Goal: Task Accomplishment & Management: Complete application form

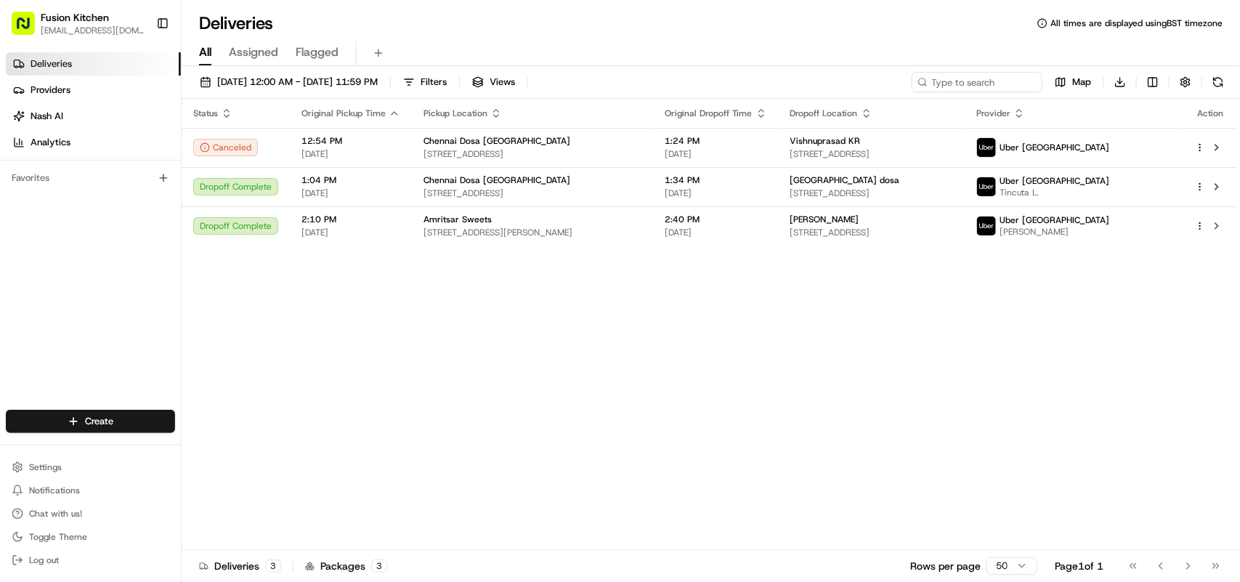
click at [517, 454] on div "Status Original Pickup Time Pickup Location Original Dropoff Time Dropoff Locat…" at bounding box center [710, 324] width 1056 height 451
click at [62, 419] on html "Fusion Kitchen [EMAIL_ADDRESS][DOMAIN_NAME] Toggle Sidebar Deliveries Providers…" at bounding box center [620, 291] width 1240 height 582
click at [234, 451] on link "Delivery" at bounding box center [263, 449] width 162 height 26
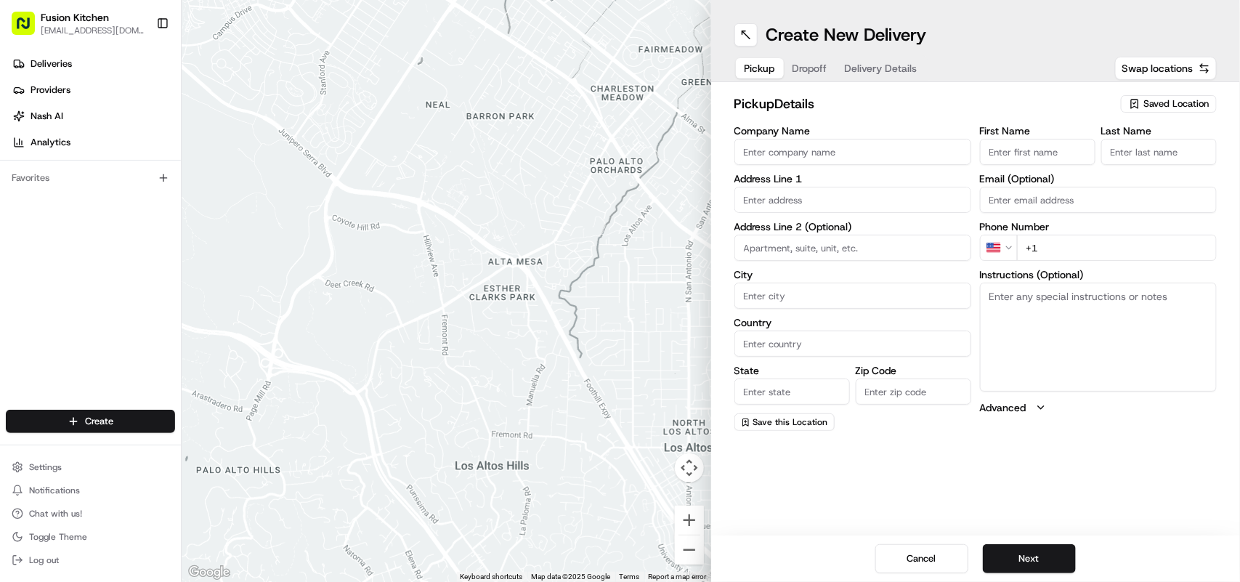
click at [793, 150] on input "Company Name" at bounding box center [853, 152] width 237 height 26
paste input "Chennai Dosa [GEOGRAPHIC_DATA]"
type input "Chennai Dosa [GEOGRAPHIC_DATA]"
click at [1037, 546] on button "Next" at bounding box center [1029, 558] width 93 height 29
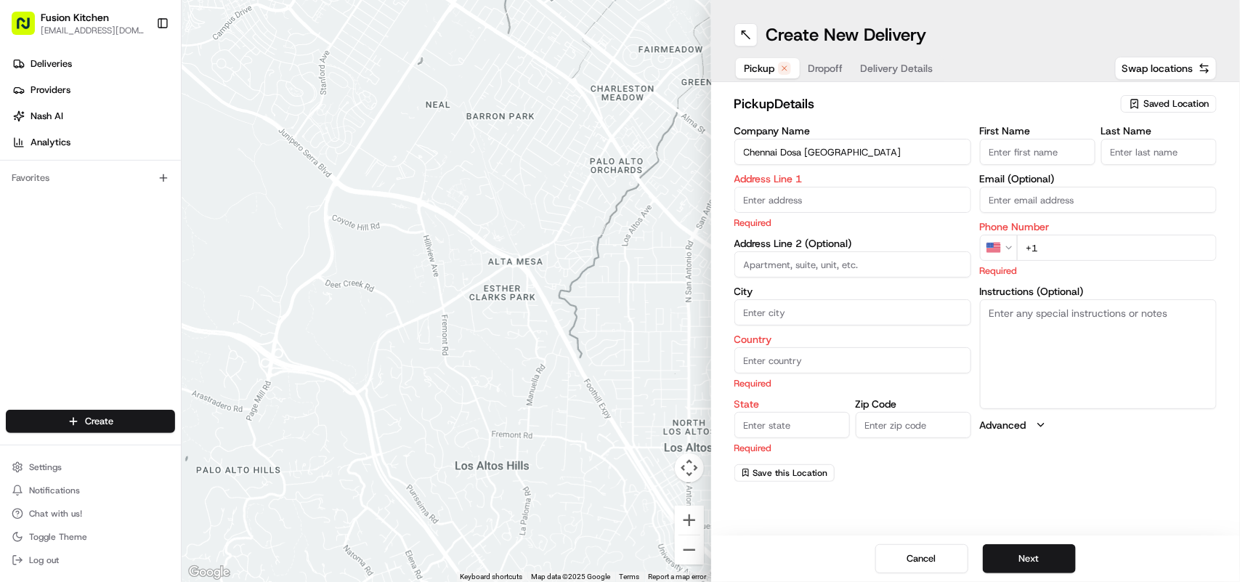
click at [889, 154] on input "Chennai Dosa [GEOGRAPHIC_DATA]" at bounding box center [853, 152] width 237 height 26
click at [1011, 240] on html "Fusion Kitchen [EMAIL_ADDRESS][DOMAIN_NAME] Toggle Sidebar Deliveries Providers…" at bounding box center [620, 291] width 1240 height 582
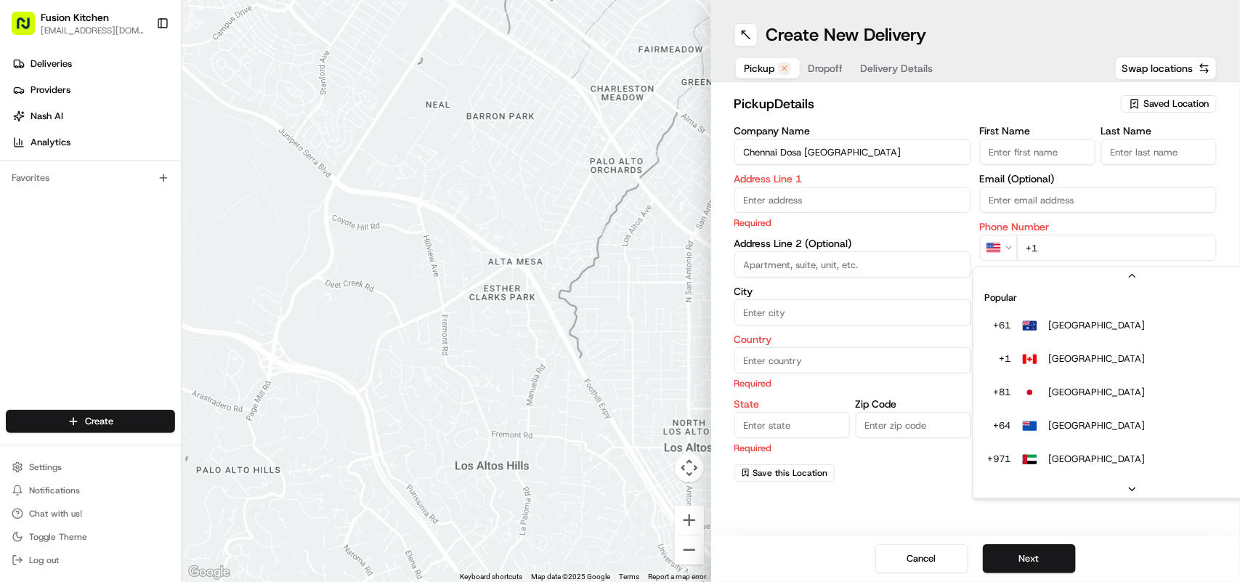
scroll to position [62, 0]
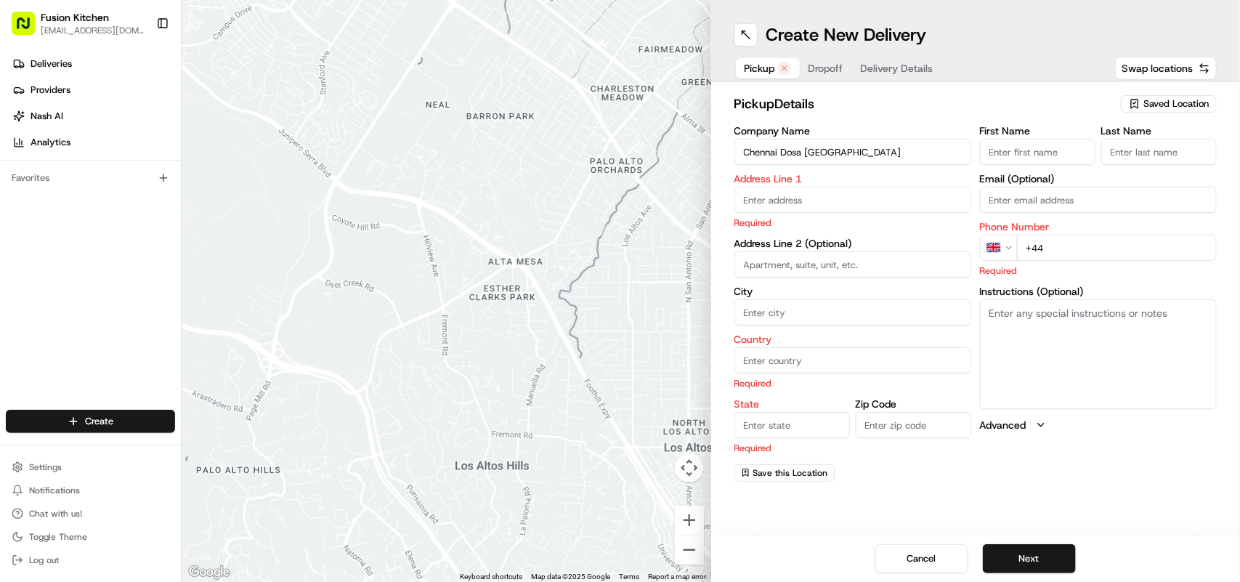
click at [1104, 251] on input "+44" at bounding box center [1117, 248] width 200 height 26
paste input "1473 288599"
type input "[PHONE_NUMBER]"
click at [1037, 327] on textarea "Instructions (Optional)" at bounding box center [1098, 353] width 237 height 109
paste textarea "[STREET_ADDRESS][PERSON_NAME]"
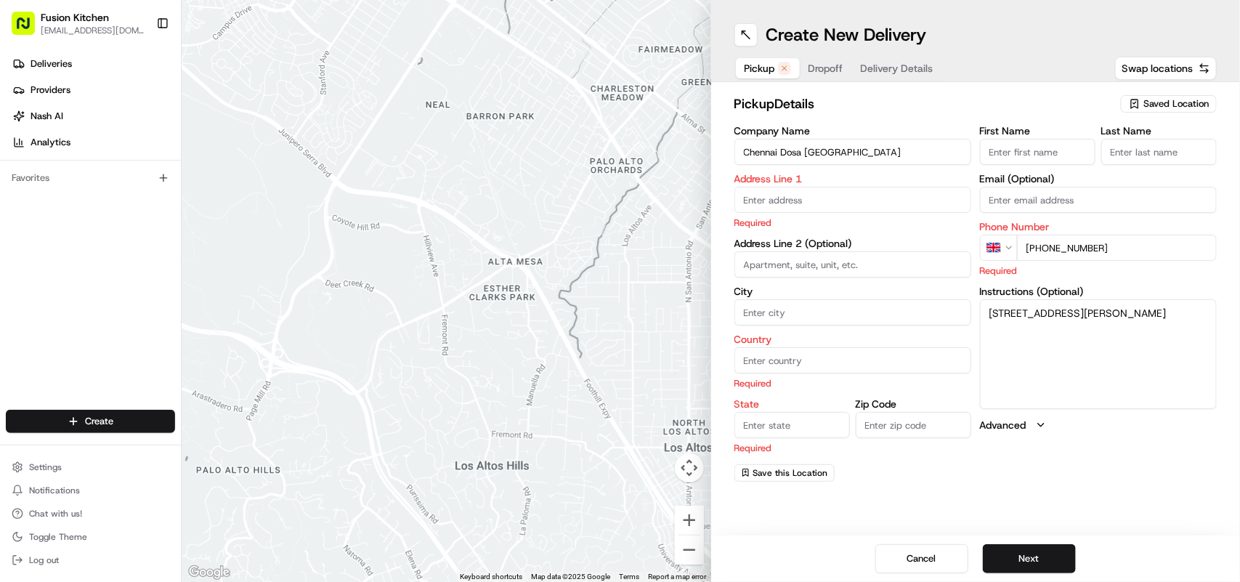
drag, startPoint x: 1037, startPoint y: 327, endPoint x: 986, endPoint y: 314, distance: 52.5
click at [986, 314] on textarea "[STREET_ADDRESS][PERSON_NAME]" at bounding box center [1098, 353] width 237 height 109
type textarea "[STREET_ADDRESS][PERSON_NAME]"
click at [783, 205] on input "text" at bounding box center [853, 200] width 237 height 26
paste input "[STREET_ADDRESS][PERSON_NAME]"
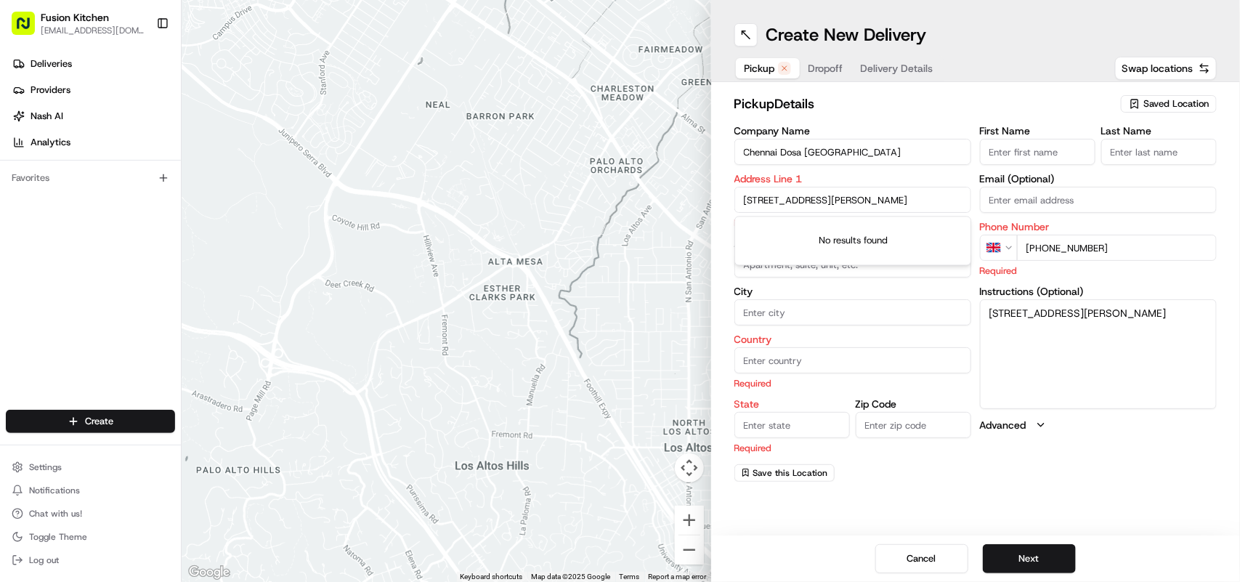
scroll to position [0, 1]
click at [905, 230] on div "[STREET_ADDRESS][PERSON_NAME]" at bounding box center [853, 231] width 230 height 22
type input "[STREET_ADDRESS]"
type input "[GEOGRAPHIC_DATA]"
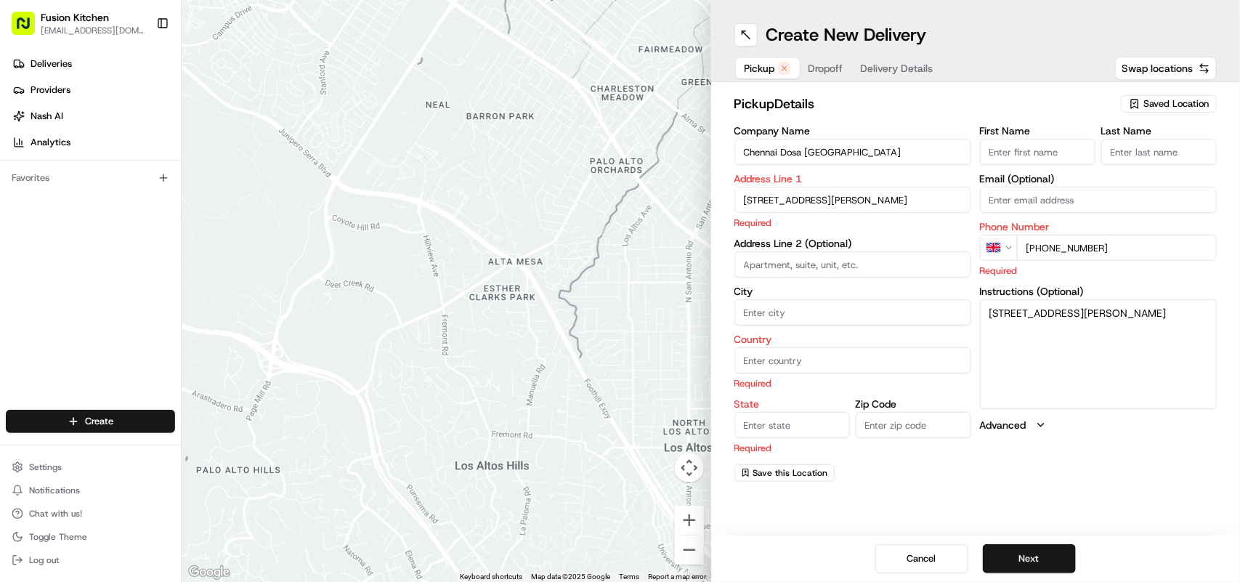
type input "[GEOGRAPHIC_DATA]"
type input "IP4 1HJ"
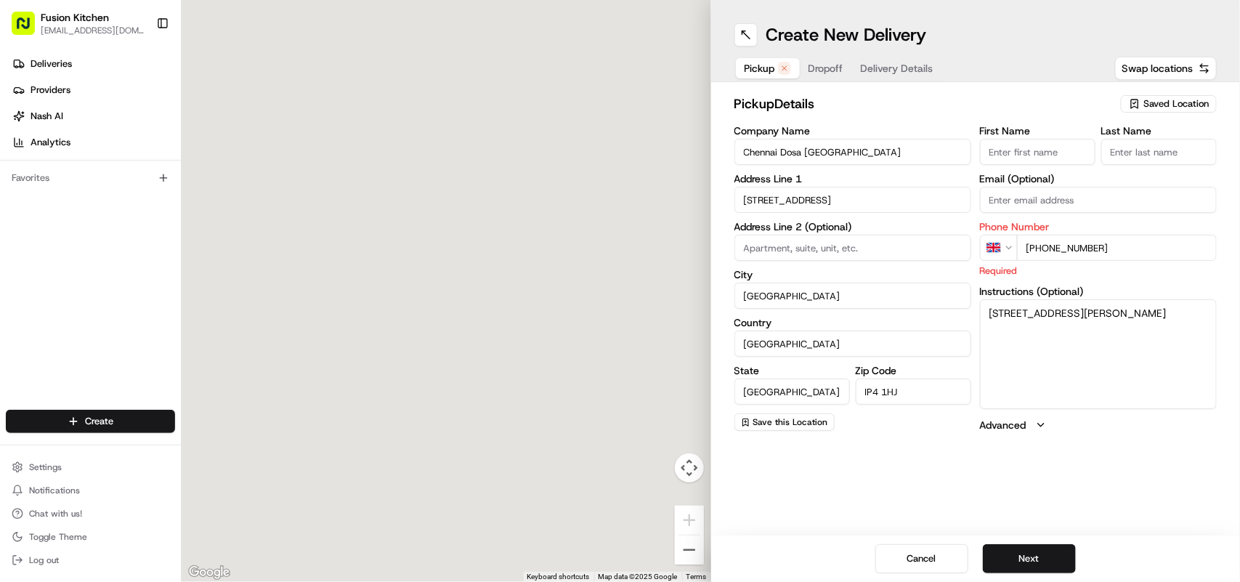
type input "[STREET_ADDRESS]"
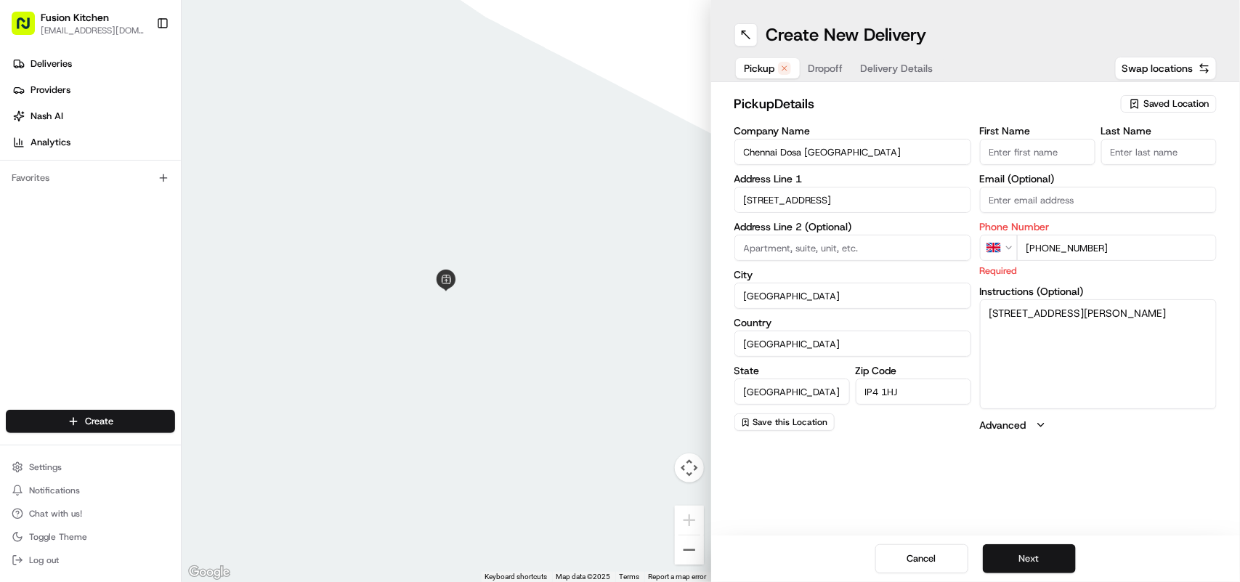
click at [1032, 563] on button "Next" at bounding box center [1029, 558] width 93 height 29
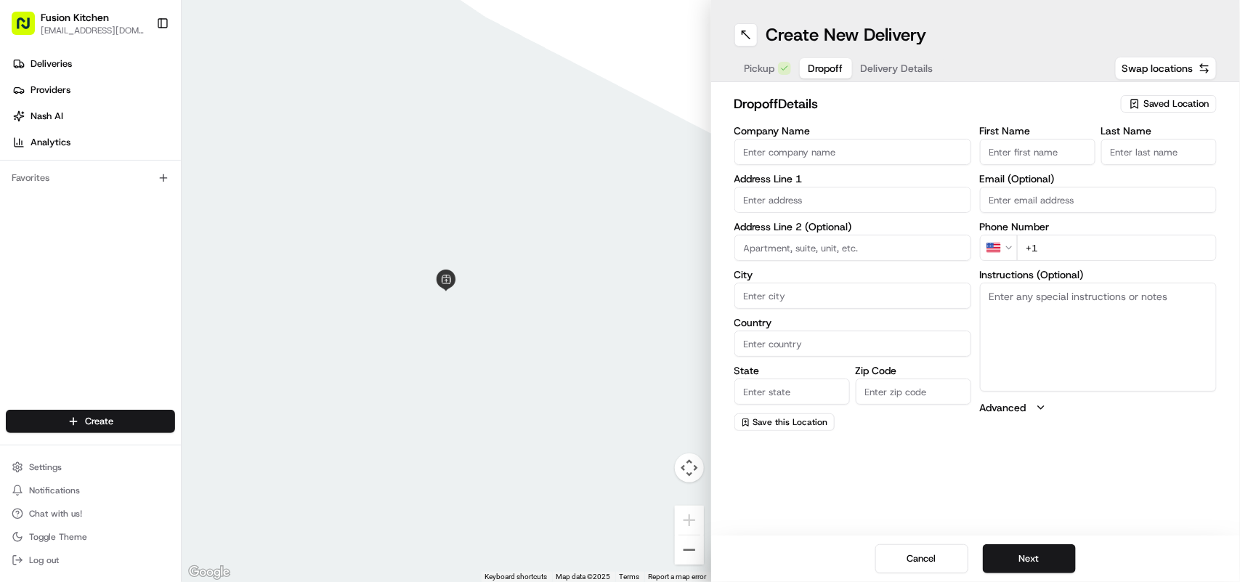
click at [1045, 339] on textarea "Instructions (Optional)" at bounding box center [1098, 337] width 237 height 109
paste textarea "[PERSON_NAME] | 07769861980 [STREET_ADDRESS]"
drag, startPoint x: 1076, startPoint y: 335, endPoint x: 987, endPoint y: 328, distance: 89.7
click at [987, 328] on textarea "[PERSON_NAME] | 07769861980 [STREET_ADDRESS]" at bounding box center [1098, 337] width 237 height 109
type textarea "[PERSON_NAME] | 07769861980 [STREET_ADDRESS]"
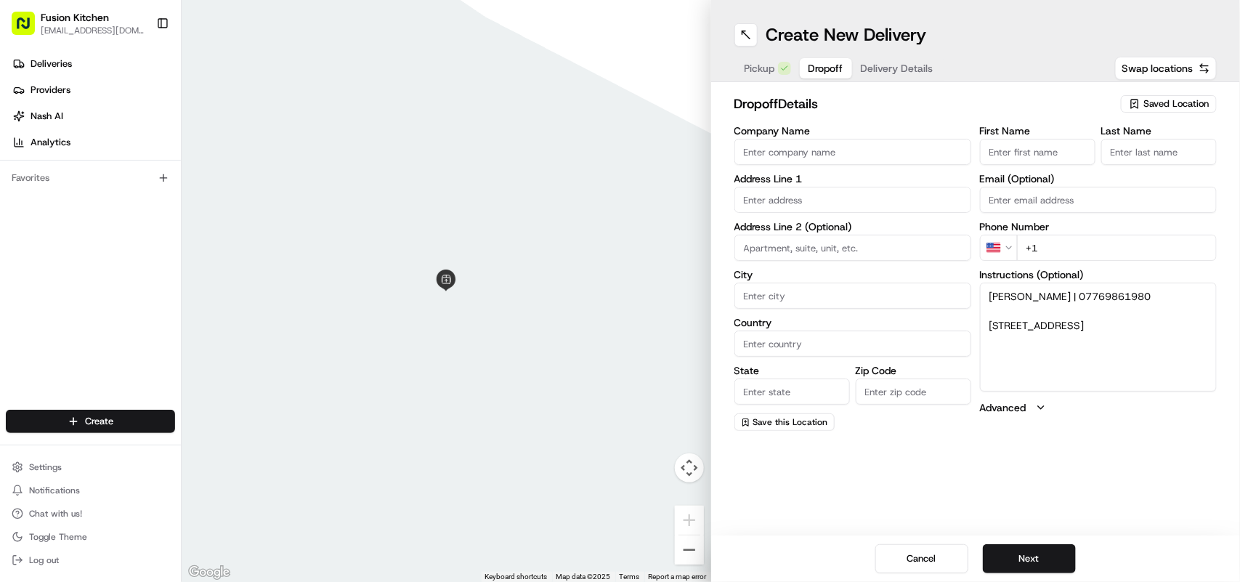
click at [781, 193] on input "text" at bounding box center [853, 200] width 237 height 26
paste input "[STREET_ADDRESS]"
click at [859, 230] on div "[STREET_ADDRESS]" at bounding box center [853, 231] width 230 height 22
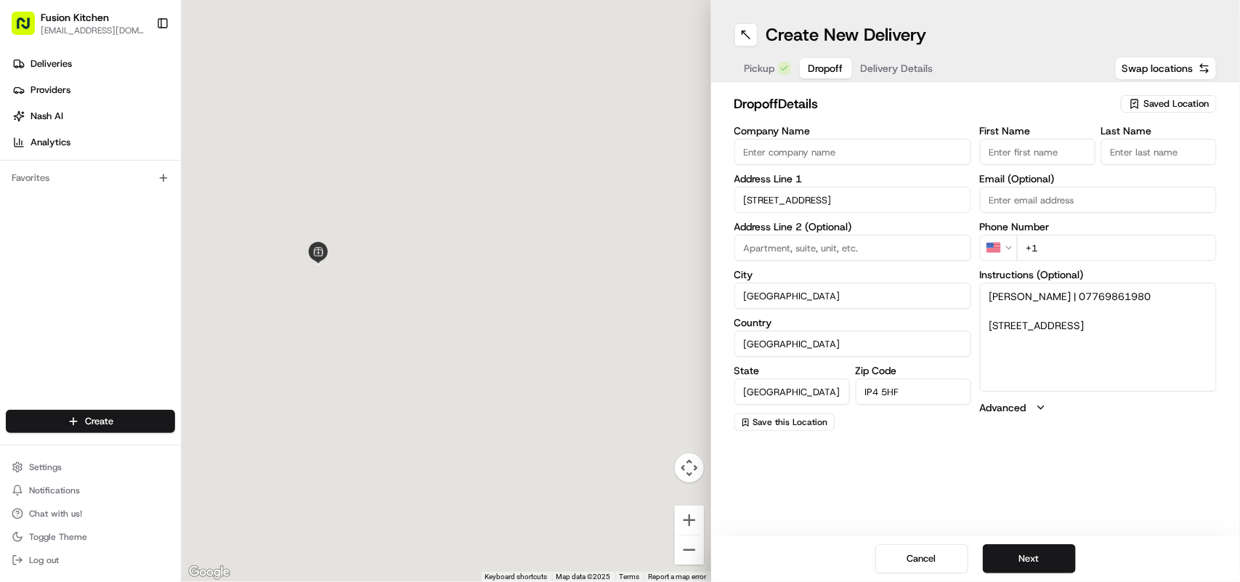
type input "[STREET_ADDRESS]"
type input "[GEOGRAPHIC_DATA]"
type input "IP4 5HF"
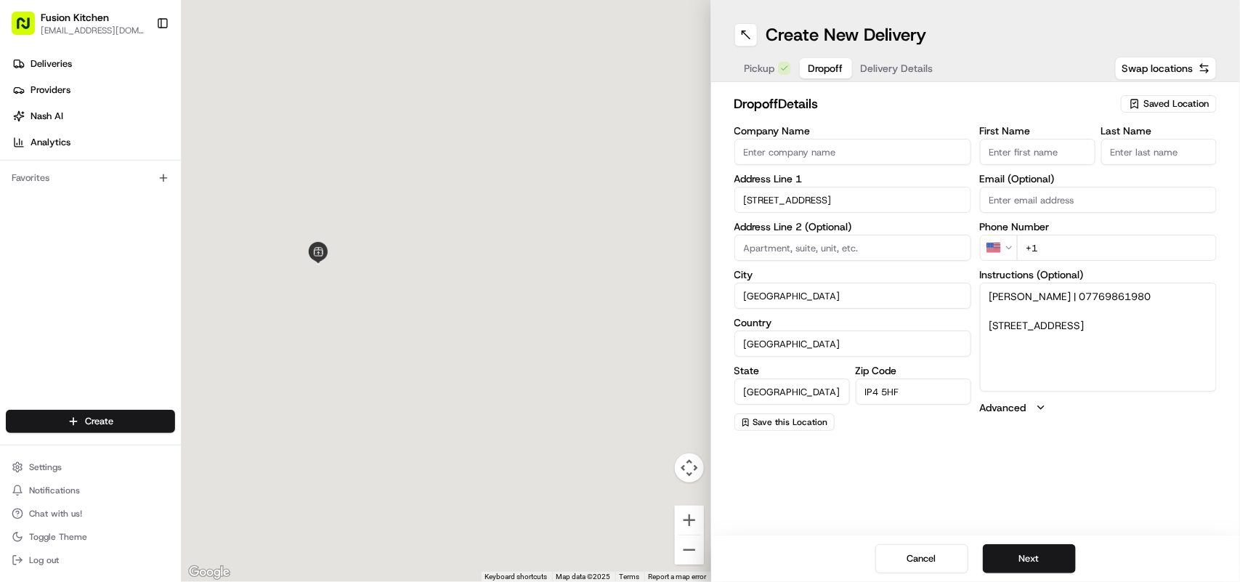
type input "[STREET_ADDRESS]"
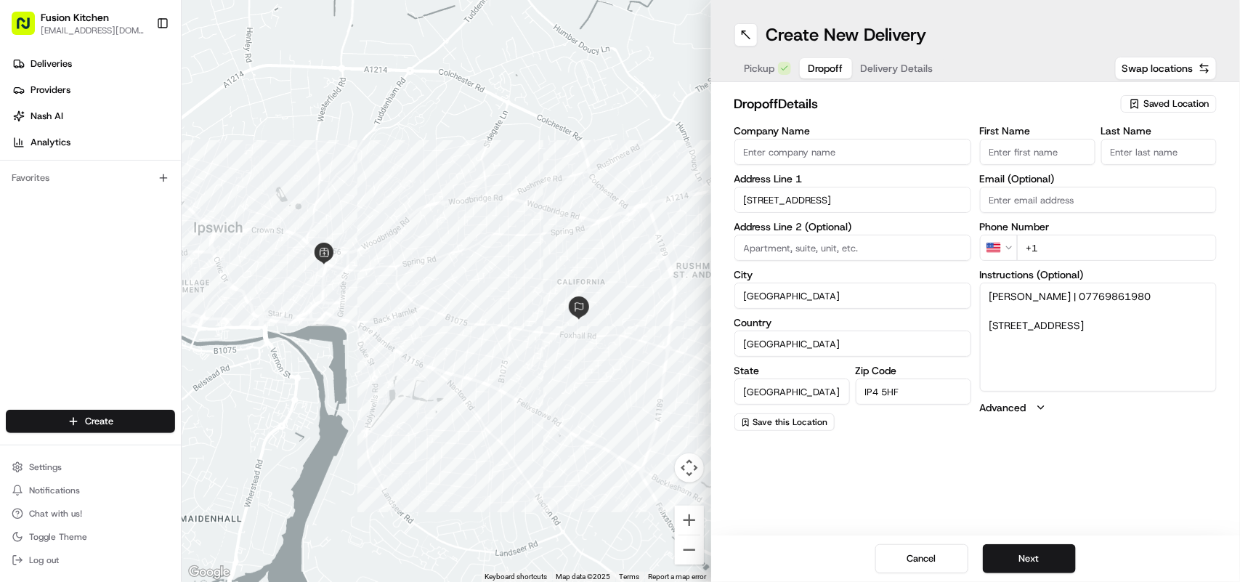
drag, startPoint x: 1144, startPoint y: 296, endPoint x: 1062, endPoint y: 295, distance: 82.1
click at [1062, 295] on textarea "[PERSON_NAME] | 07769861980 [STREET_ADDRESS]" at bounding box center [1098, 337] width 237 height 109
click at [1003, 249] on html "Fusion Kitchen [EMAIL_ADDRESS][DOMAIN_NAME] Toggle Sidebar Deliveries Providers…" at bounding box center [620, 291] width 1240 height 582
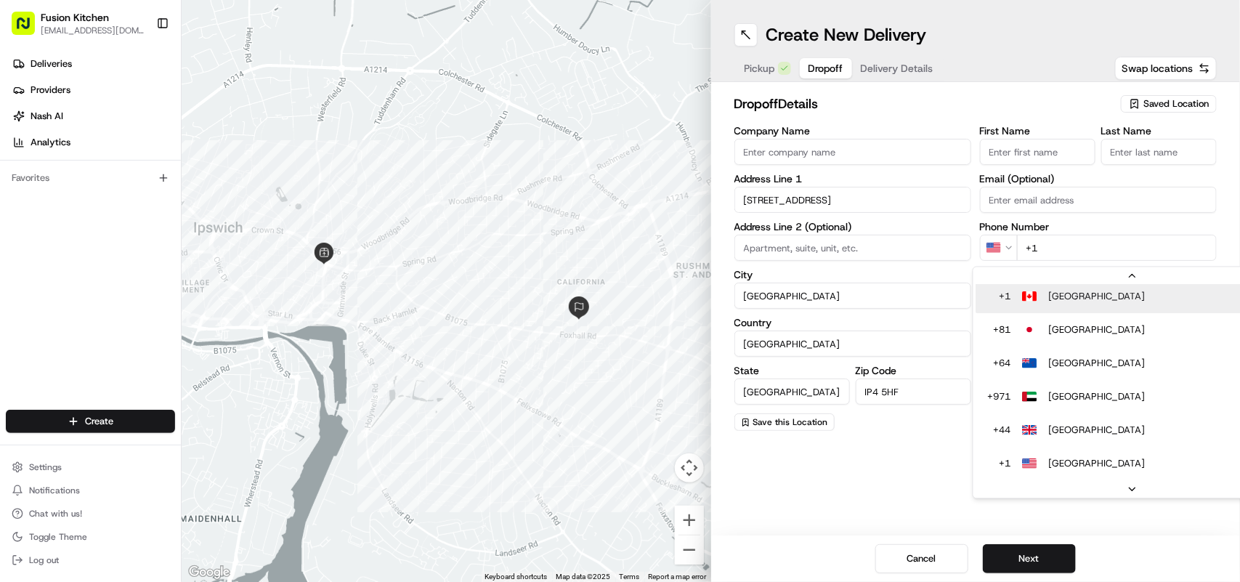
scroll to position [29, 0]
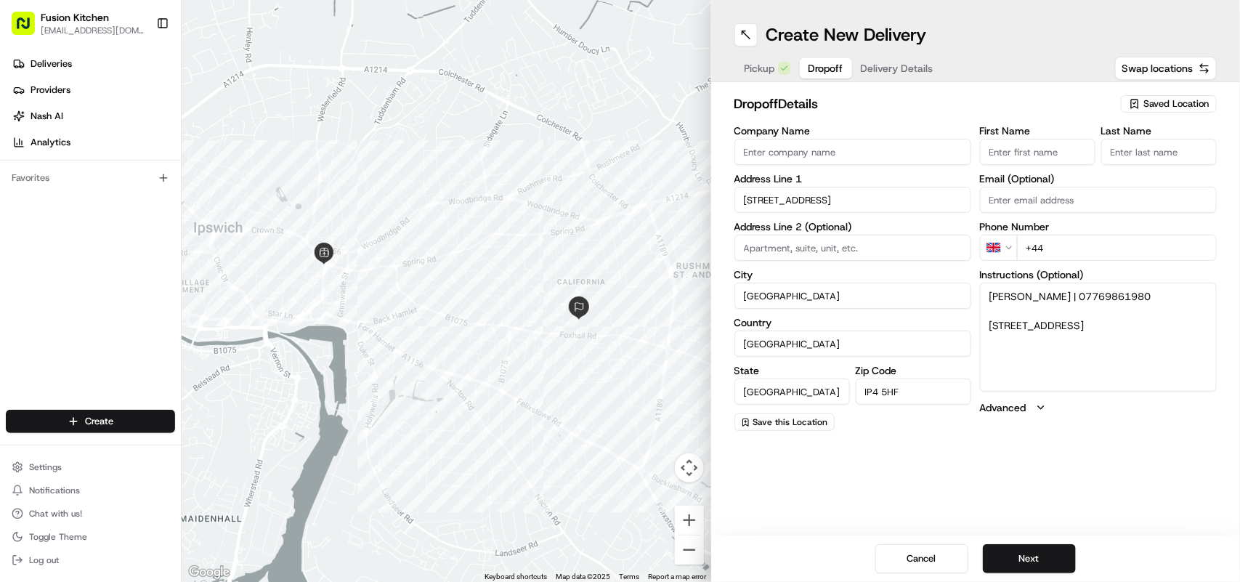
click at [1119, 245] on input "+44" at bounding box center [1117, 248] width 200 height 26
paste input "07769 861980"
type input "[PHONE_NUMBER]"
drag, startPoint x: 1051, startPoint y: 296, endPoint x: 1019, endPoint y: 295, distance: 32.0
click at [1019, 295] on textarea "[PERSON_NAME] | 07769861980 [STREET_ADDRESS]" at bounding box center [1098, 337] width 237 height 109
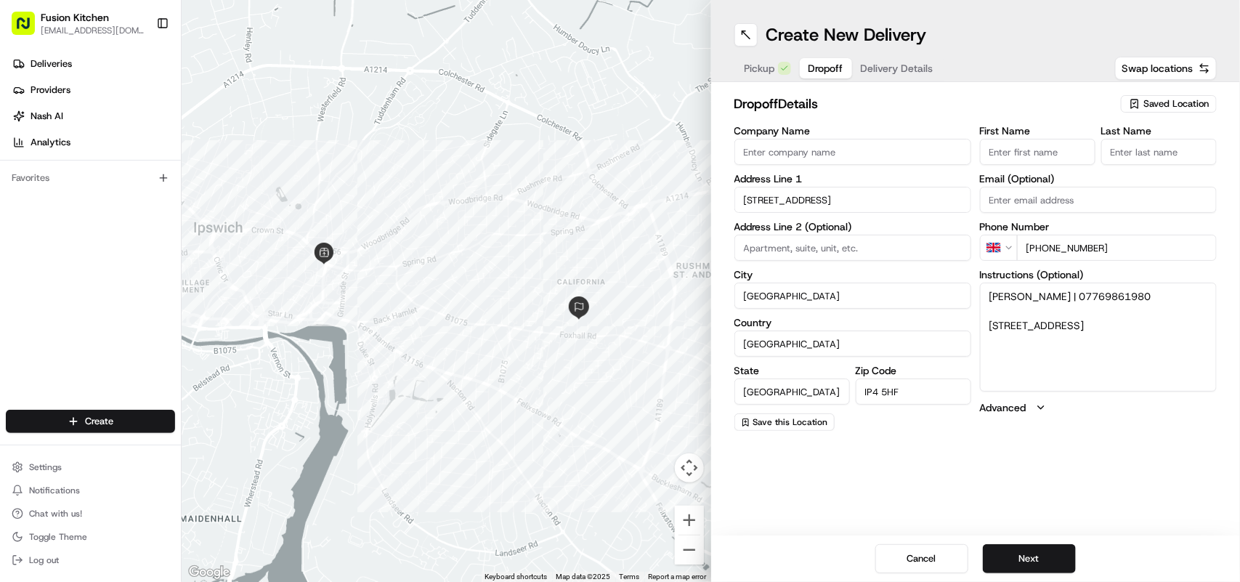
click at [1157, 149] on input "Last Name" at bounding box center [1159, 152] width 116 height 26
paste input "[PERSON_NAME]"
type input "[PERSON_NAME]"
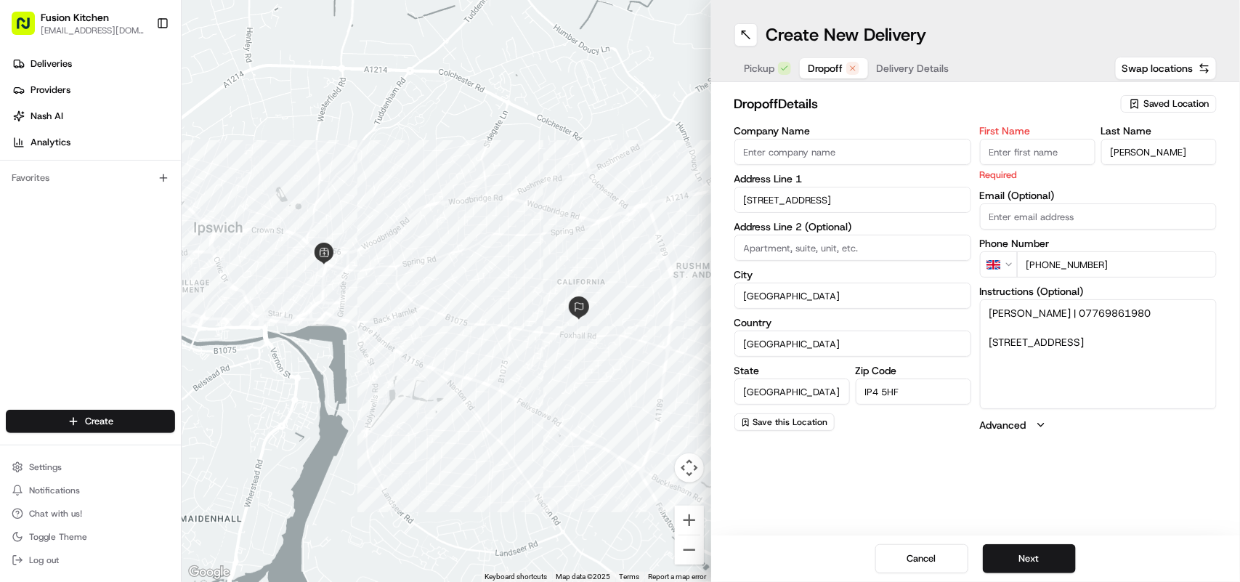
drag, startPoint x: 1018, startPoint y: 294, endPoint x: 986, endPoint y: 292, distance: 32.0
click at [986, 292] on div "Instructions (Optional) [PERSON_NAME] | 07769861980 [STREET_ADDRESS]" at bounding box center [1098, 347] width 237 height 122
click at [1030, 154] on input "First Name" at bounding box center [1038, 152] width 116 height 26
paste input "[PERSON_NAME]"
type input "[PERSON_NAME]"
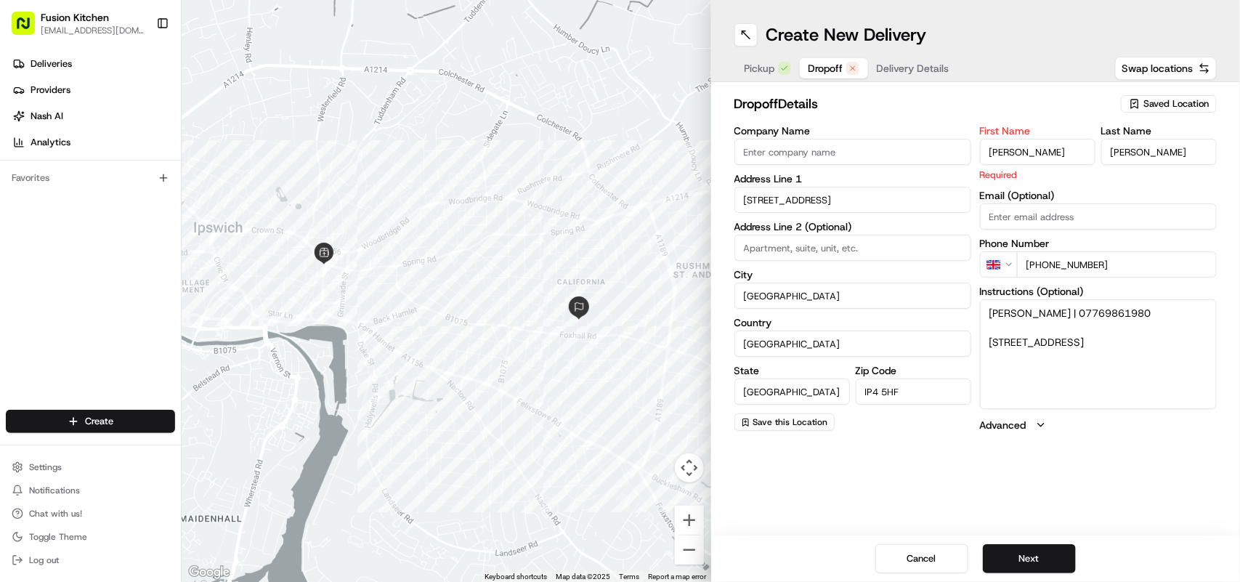
click at [1101, 374] on textarea "[PERSON_NAME] | 07769861980 [STREET_ADDRESS]" at bounding box center [1098, 353] width 237 height 109
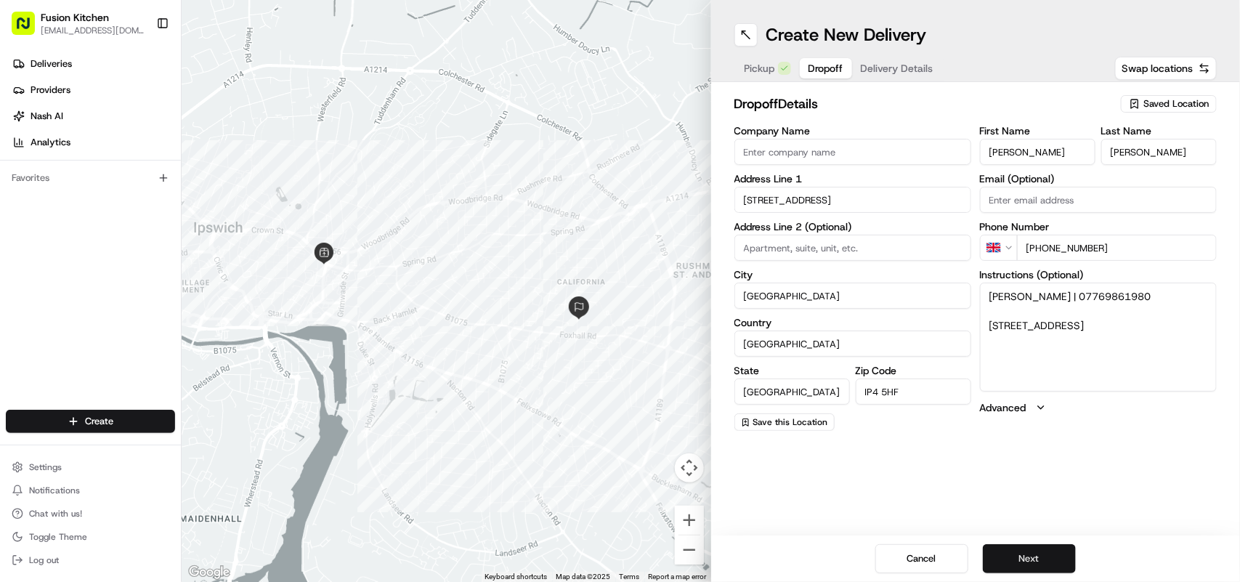
click at [1024, 561] on button "Next" at bounding box center [1029, 558] width 93 height 29
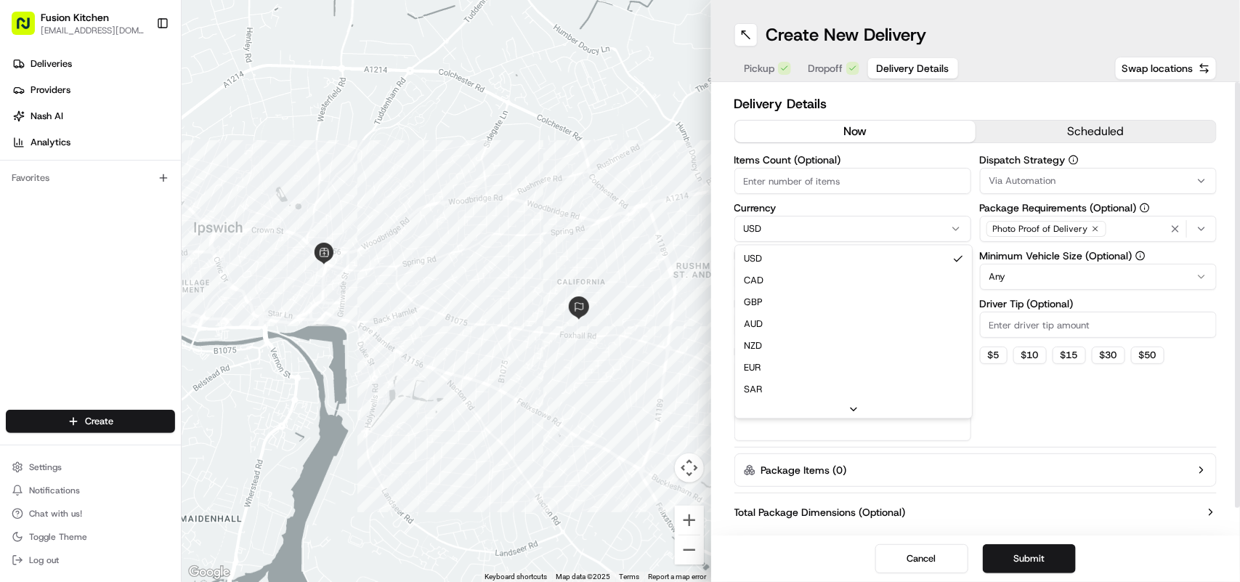
click at [862, 233] on html "Fusion Kitchen [EMAIL_ADDRESS][DOMAIN_NAME] Toggle Sidebar Deliveries Providers…" at bounding box center [620, 291] width 1240 height 582
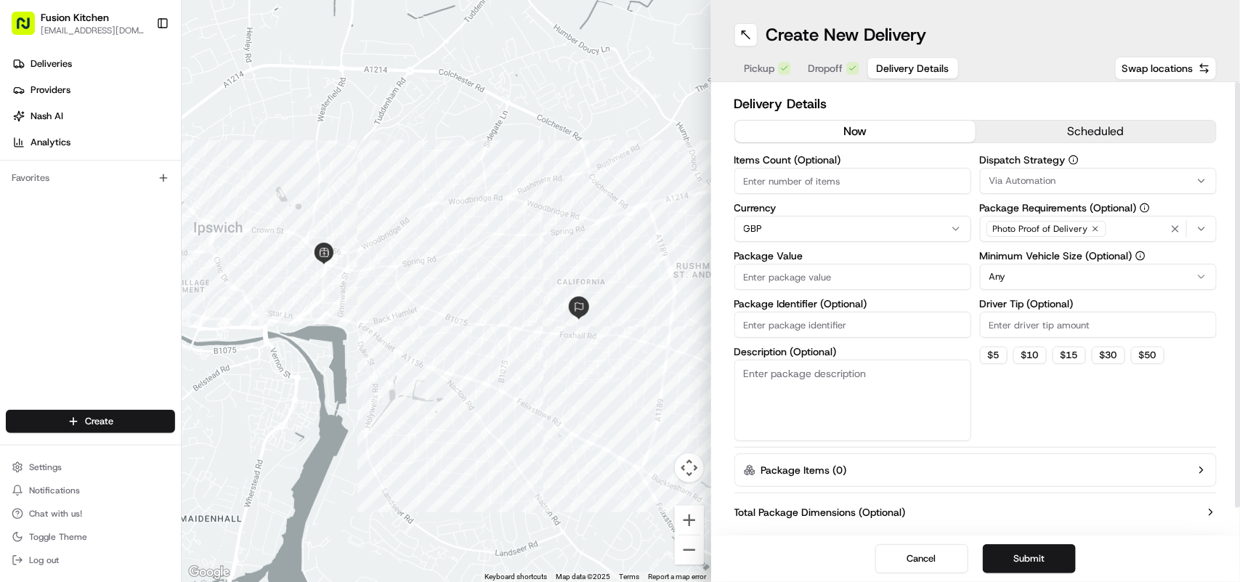
click at [844, 281] on input "Package Value" at bounding box center [853, 277] width 237 height 26
paste input "48.54"
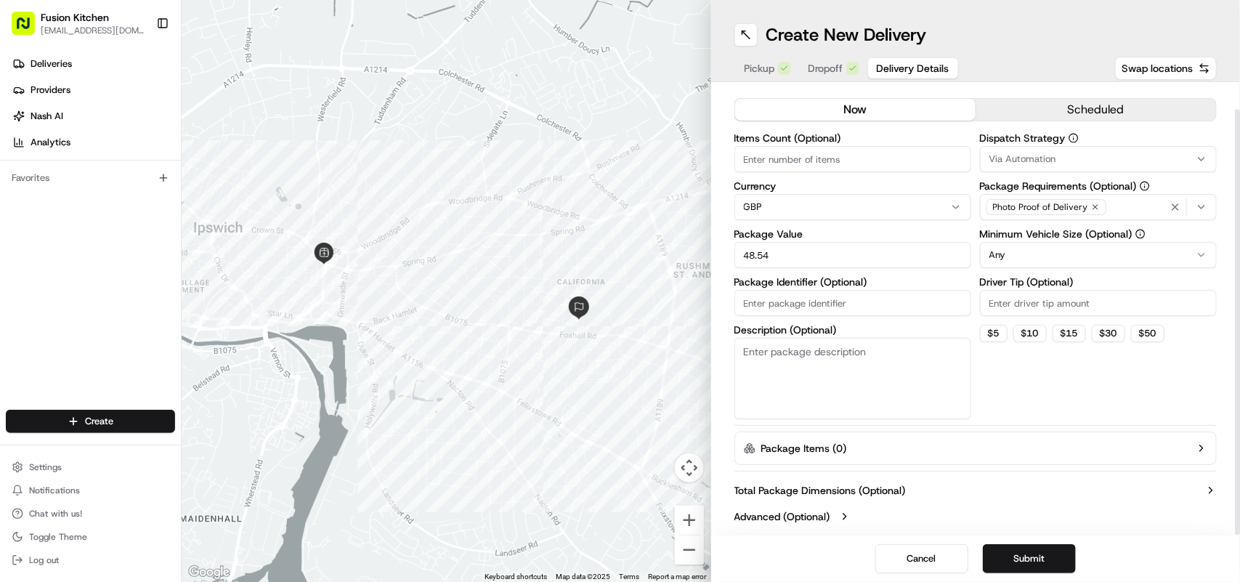
scroll to position [27, 0]
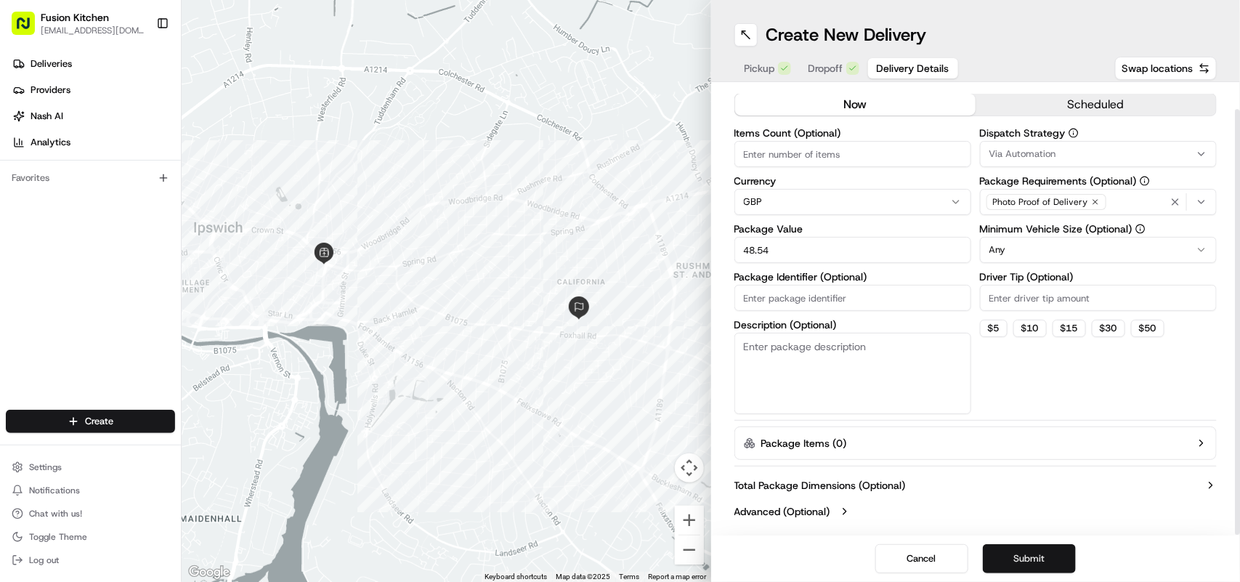
type input "48.54"
click at [1027, 561] on button "Submit" at bounding box center [1029, 558] width 93 height 29
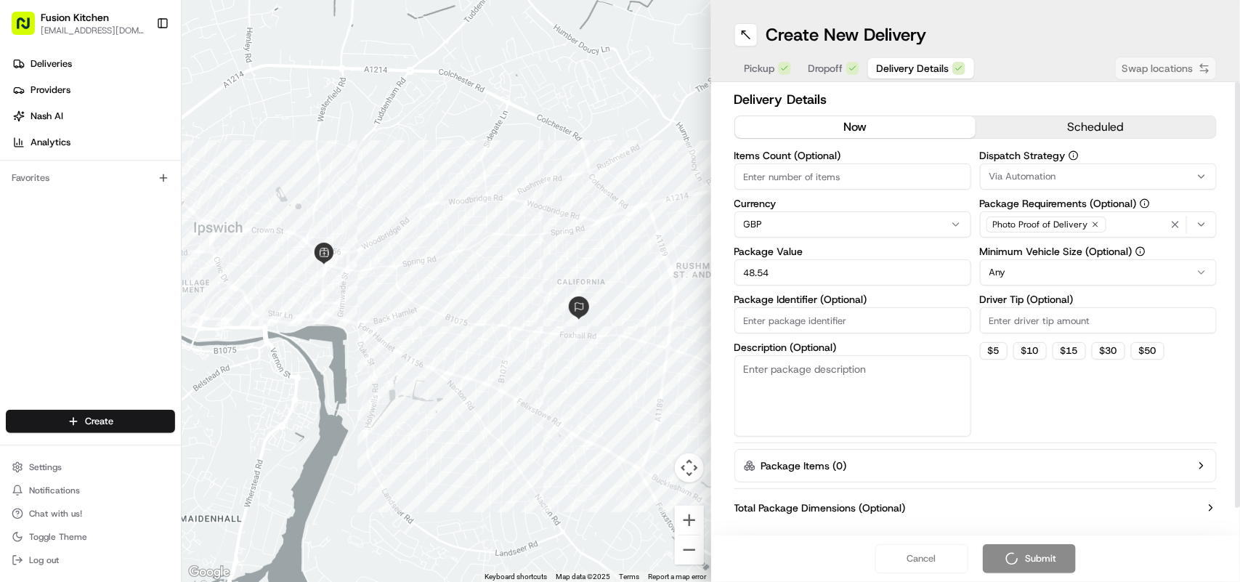
scroll to position [0, 0]
